Goal: Find specific page/section: Find specific page/section

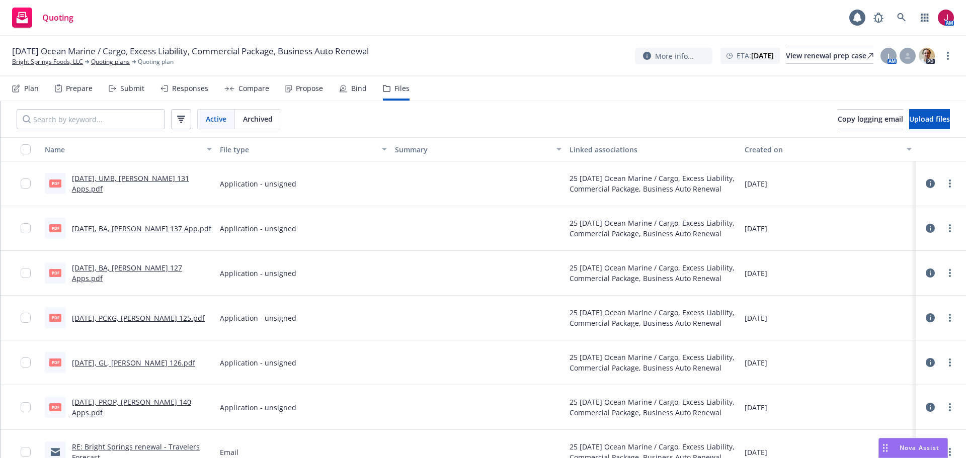
click at [32, 92] on div "Plan" at bounding box center [31, 89] width 15 height 8
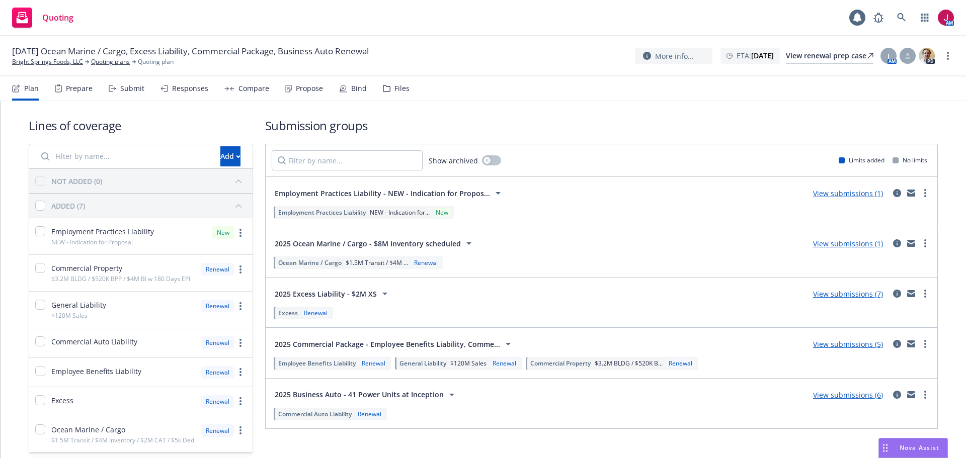
click at [820, 245] on link "View submissions (1)" at bounding box center [848, 244] width 70 height 10
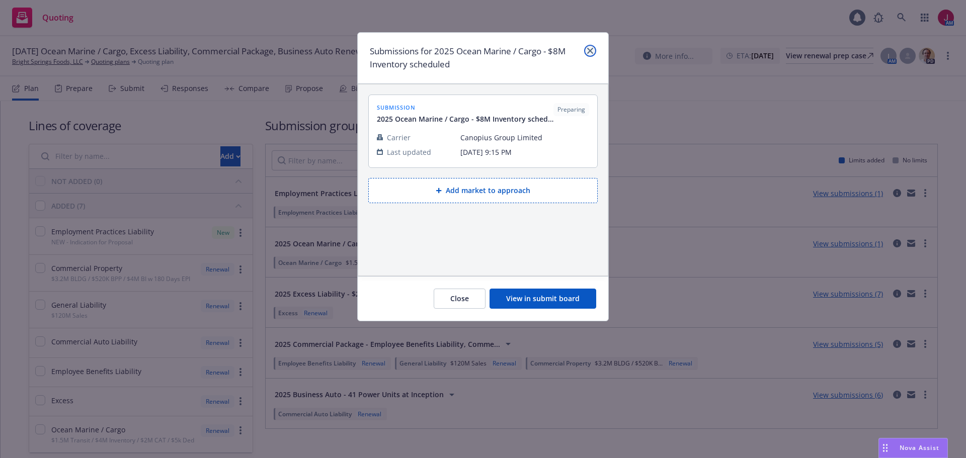
click at [590, 53] on icon "close" at bounding box center [590, 51] width 6 height 6
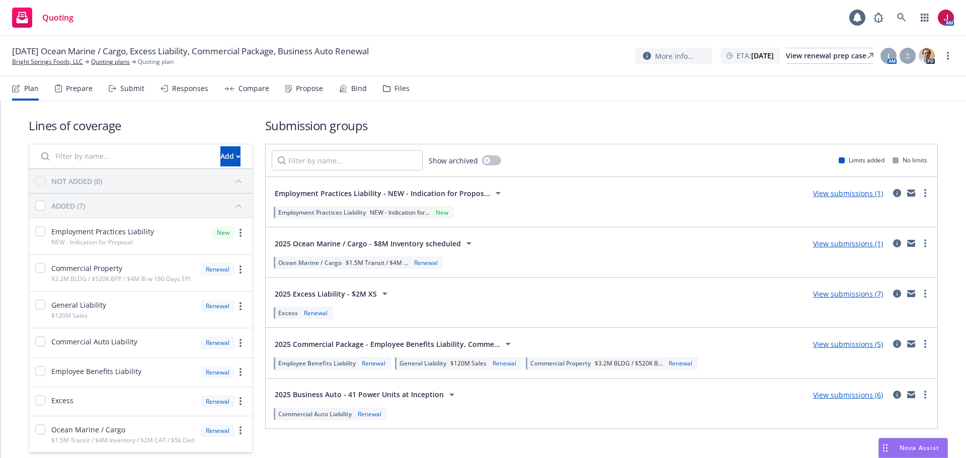
click at [838, 238] on div "View submissions (1)" at bounding box center [848, 243] width 82 height 12
click at [837, 245] on link "View submissions (1)" at bounding box center [848, 244] width 70 height 10
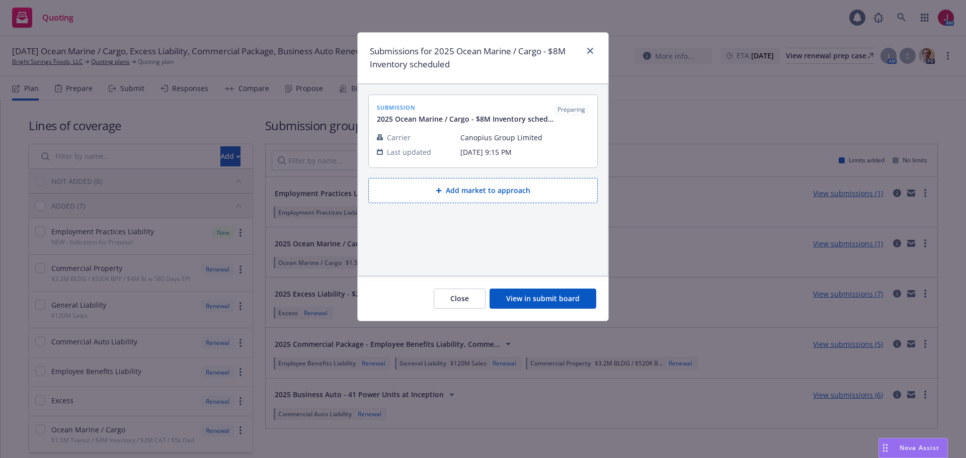
click at [565, 293] on button "View in submit board" at bounding box center [542, 299] width 107 height 20
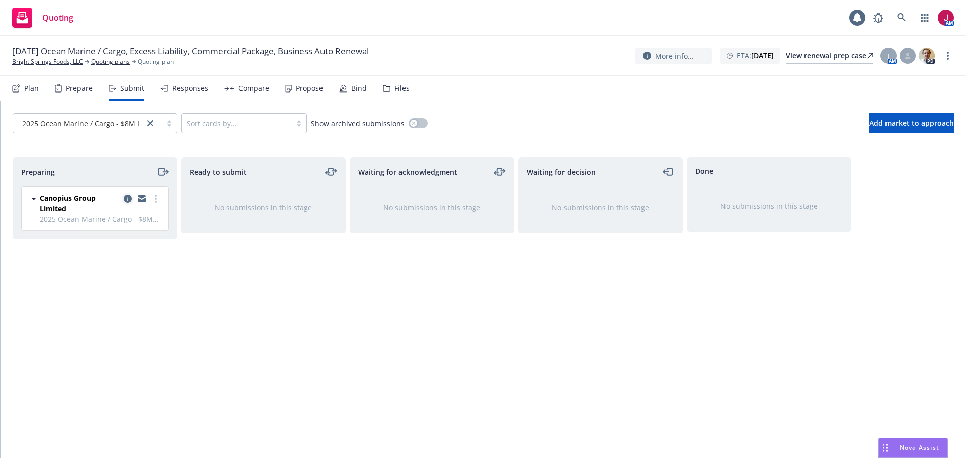
click at [126, 196] on icon "copy logging email" at bounding box center [128, 199] width 8 height 8
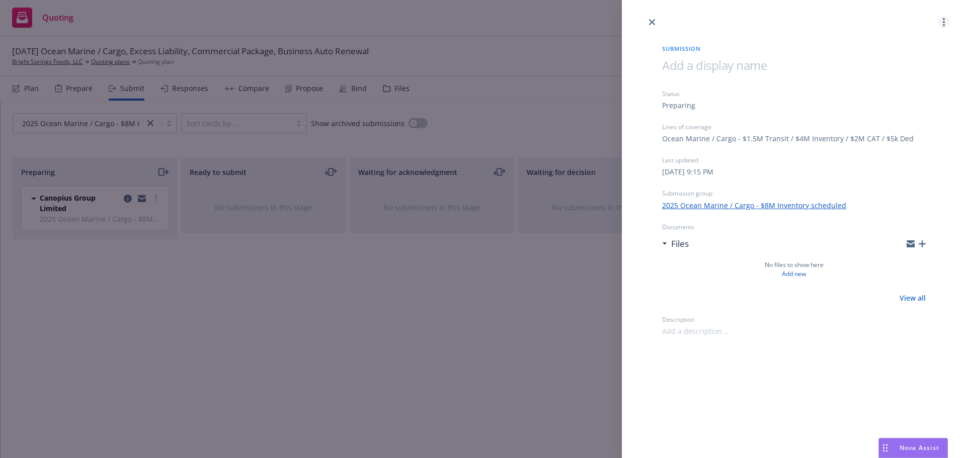
click at [943, 27] on link "more" at bounding box center [944, 22] width 12 height 12
click at [901, 89] on span "Copy logging email" at bounding box center [903, 87] width 88 height 10
click at [651, 22] on icon "close" at bounding box center [652, 22] width 6 height 6
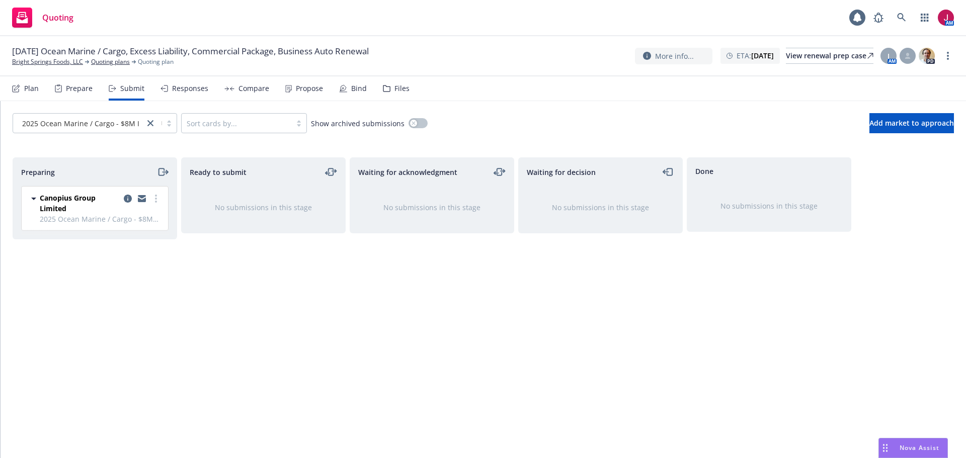
click at [48, 56] on span "[DATE] Ocean Marine / Cargo, Excess Liability, Commercial Package, Business Aut…" at bounding box center [190, 51] width 357 height 12
click at [49, 63] on link "Bright Springs Foods, LLC" at bounding box center [47, 61] width 71 height 9
